Goal: Task Accomplishment & Management: Use online tool/utility

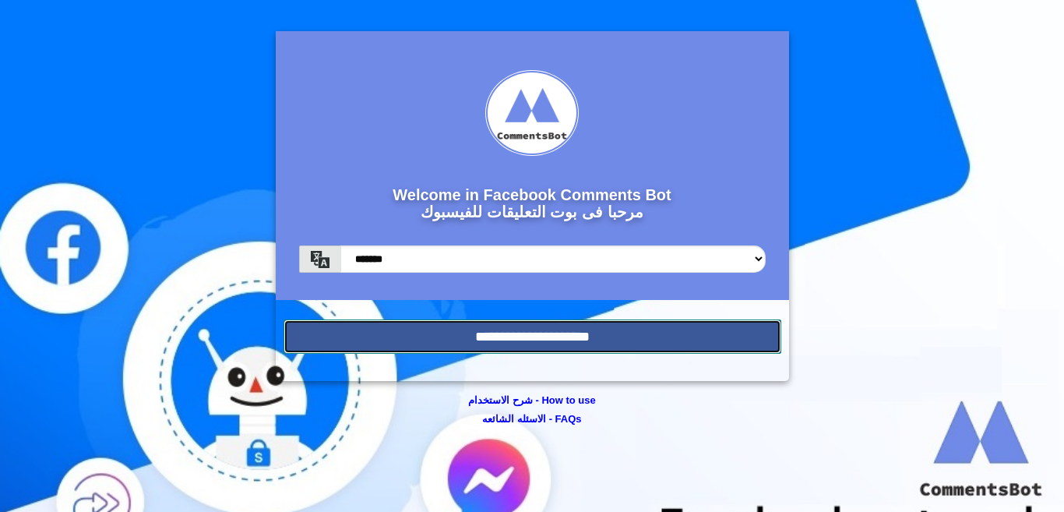
click at [500, 334] on input "**********" at bounding box center [533, 336] width 498 height 34
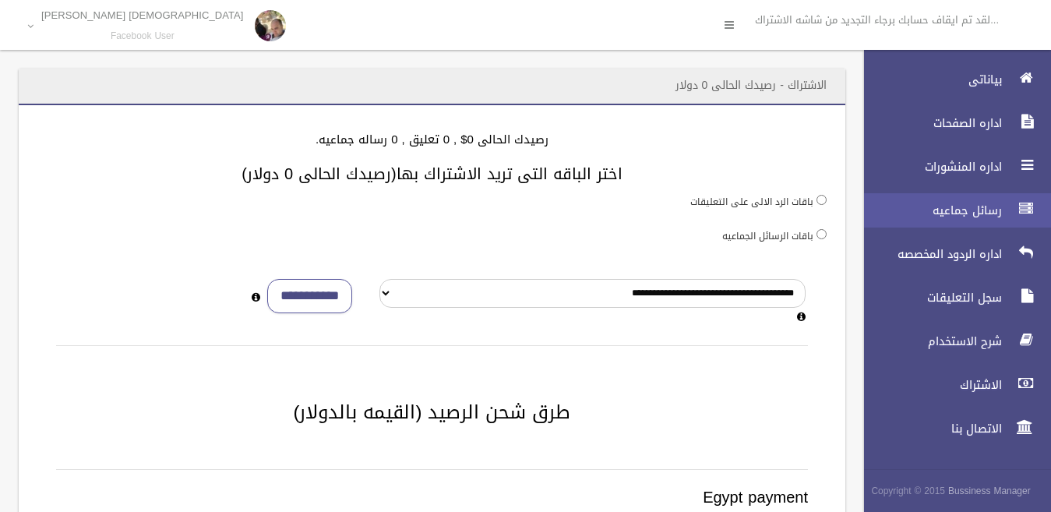
click at [993, 210] on span "رسائل جماعيه" at bounding box center [929, 211] width 156 height 16
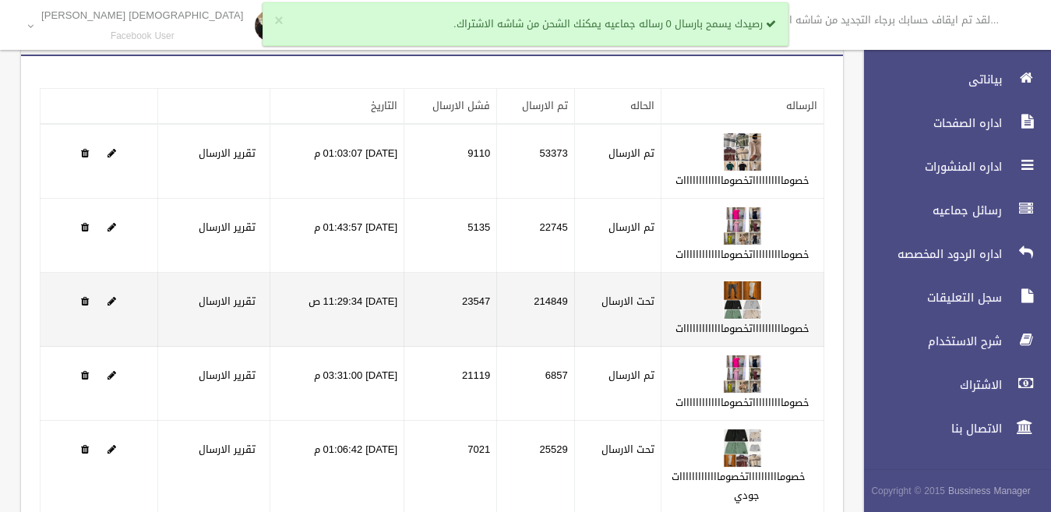
scroll to position [129, 0]
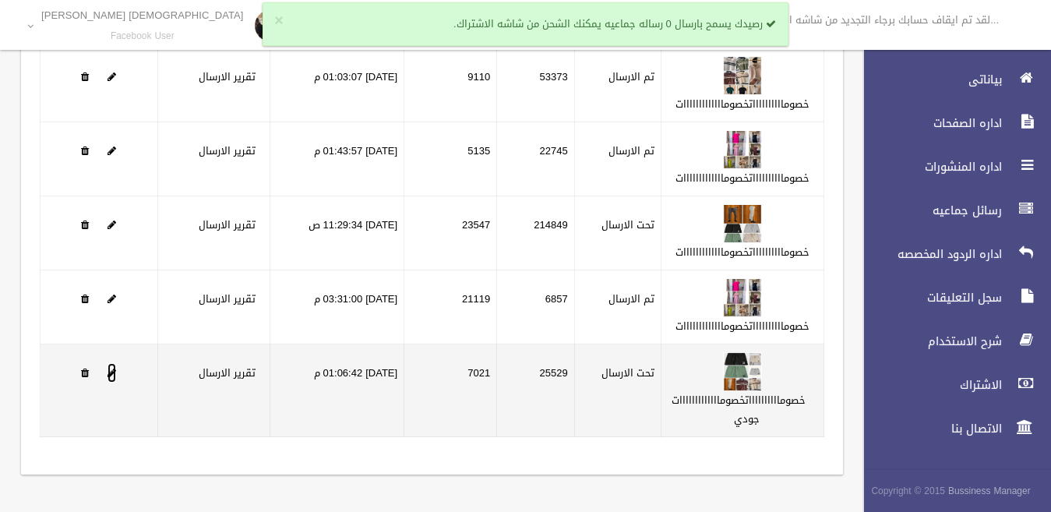
click at [112, 373] on span at bounding box center [112, 373] width 9 height 10
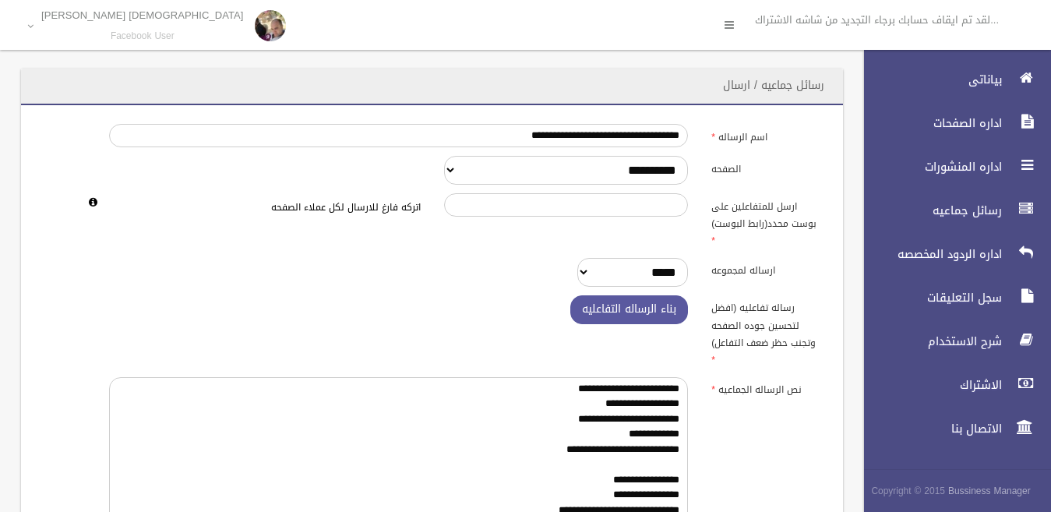
scroll to position [494, 0]
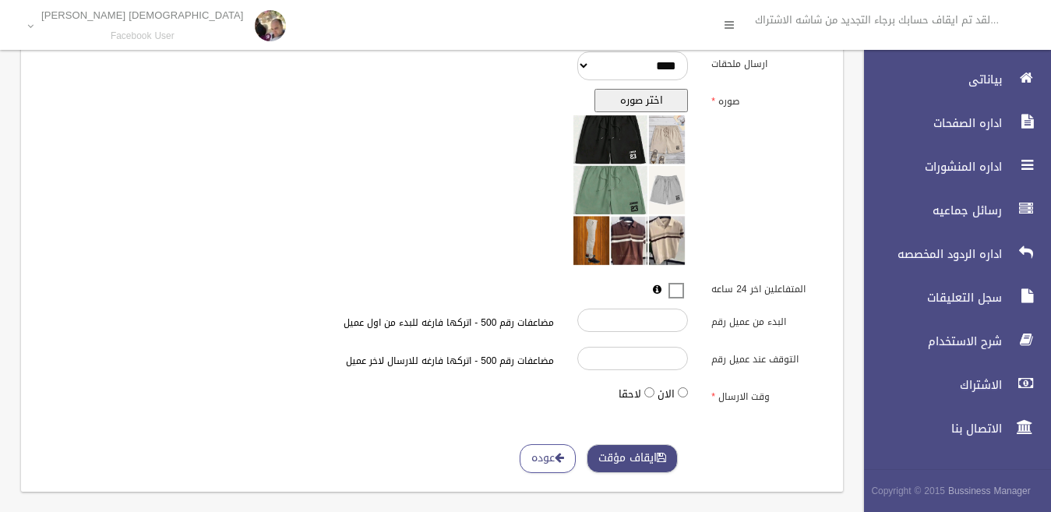
click at [621, 444] on button "ايقاف مؤقت" at bounding box center [632, 458] width 91 height 29
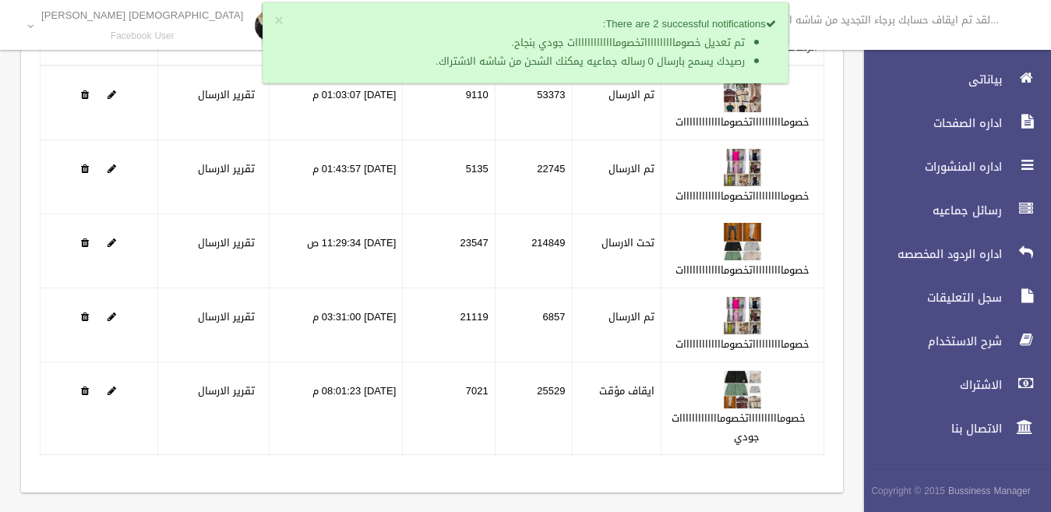
scroll to position [129, 0]
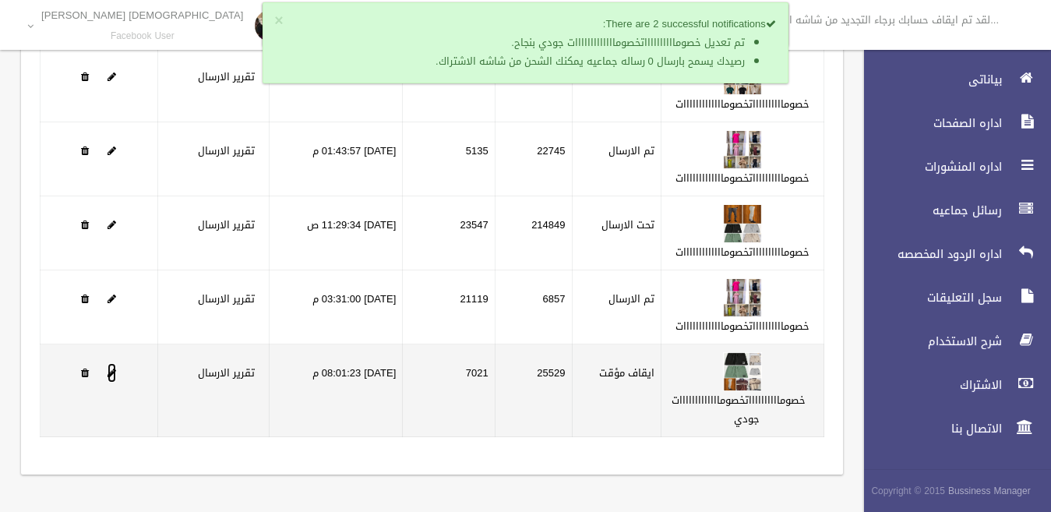
click at [111, 371] on span at bounding box center [112, 373] width 9 height 10
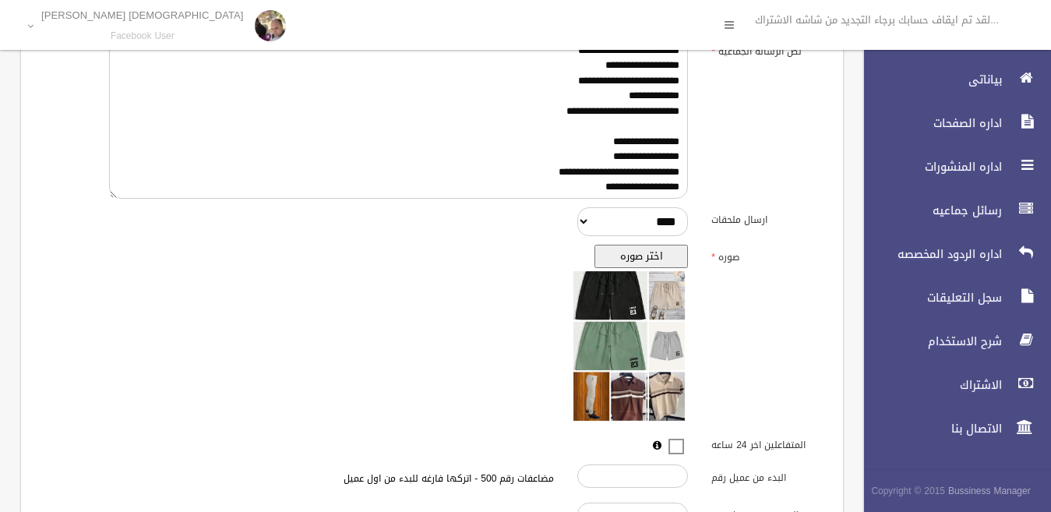
scroll to position [494, 0]
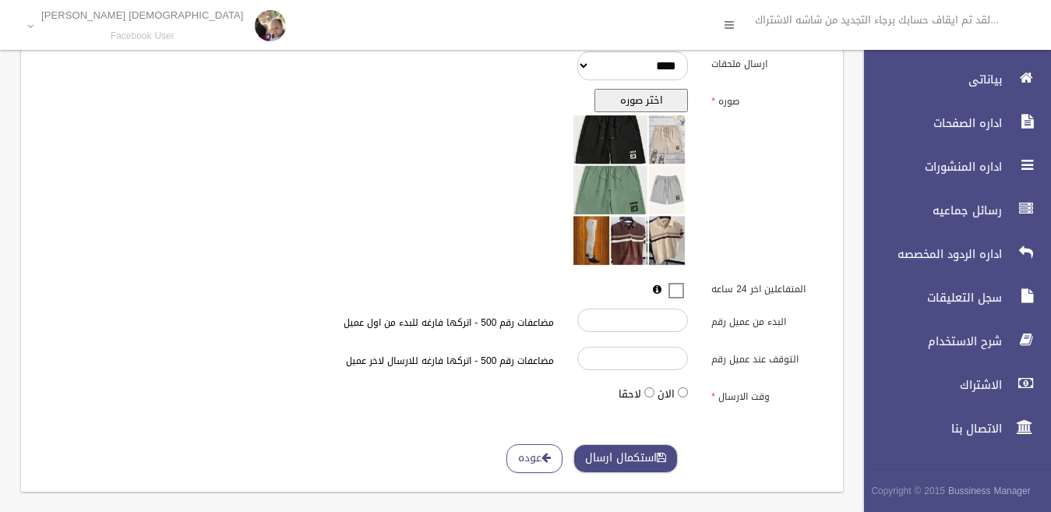
click at [623, 444] on button "استكمال ارسال" at bounding box center [625, 458] width 104 height 29
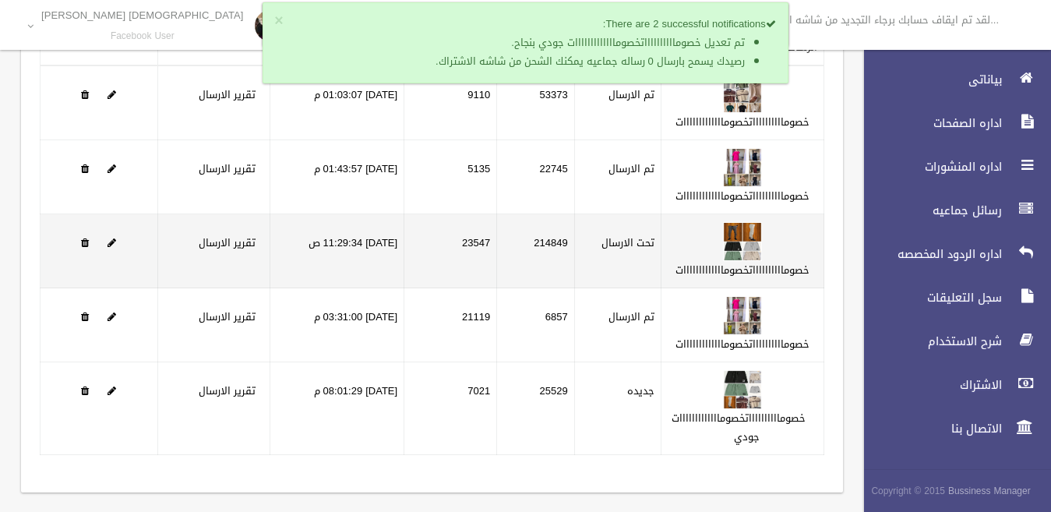
scroll to position [129, 0]
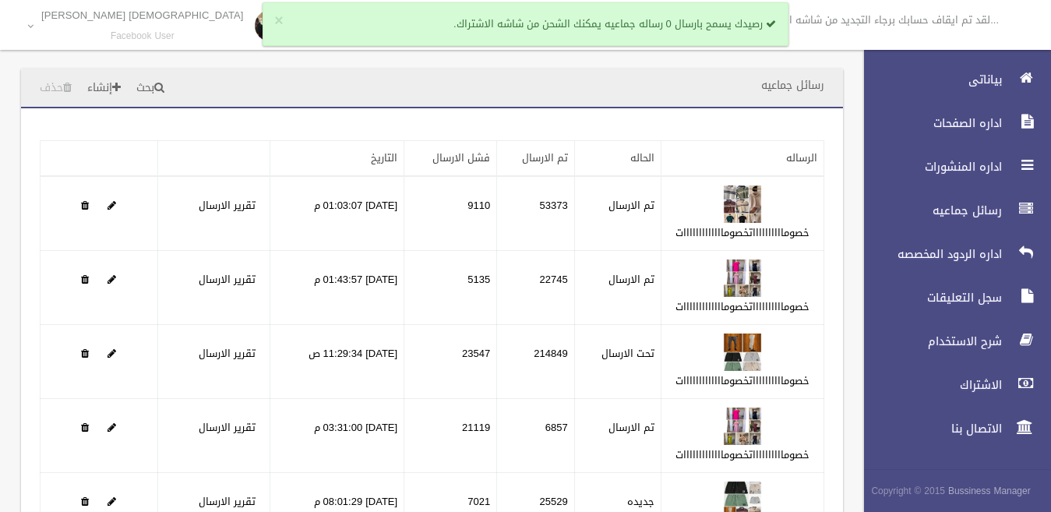
scroll to position [129, 0]
